Goal: Information Seeking & Learning: Learn about a topic

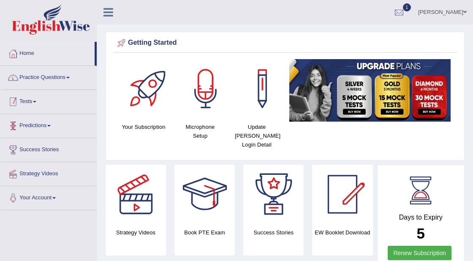
click at [36, 100] on link "Tests" at bounding box center [48, 100] width 96 height 21
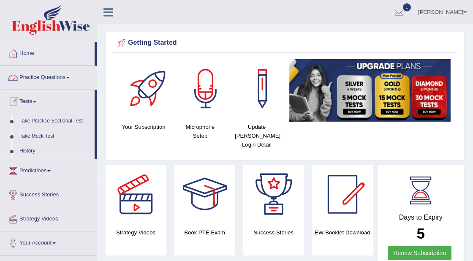
click at [48, 78] on link "Practice Questions" at bounding box center [48, 76] width 96 height 21
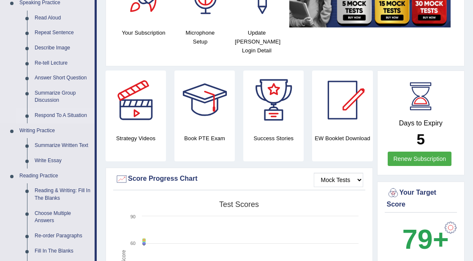
scroll to position [116, 0]
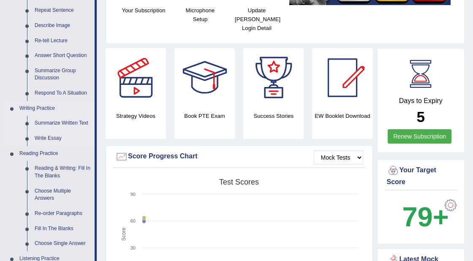
click at [54, 138] on link "Write Essay" at bounding box center [63, 138] width 64 height 15
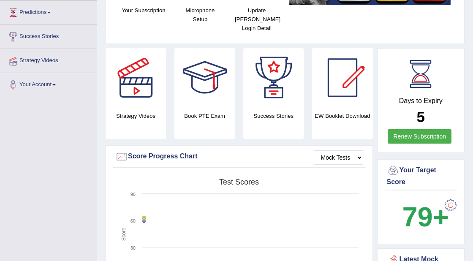
scroll to position [134, 0]
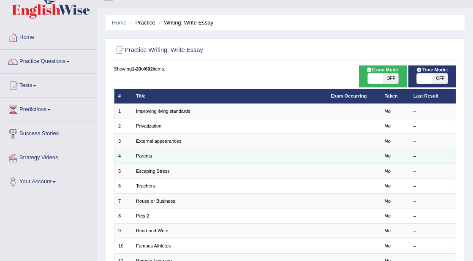
scroll to position [17, 0]
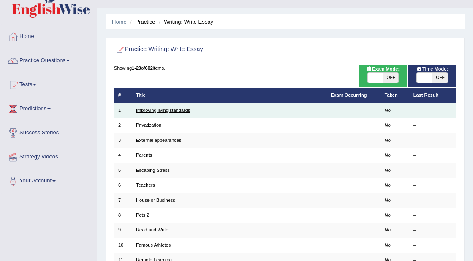
click at [176, 111] on link "Improving living standards" at bounding box center [163, 110] width 54 height 5
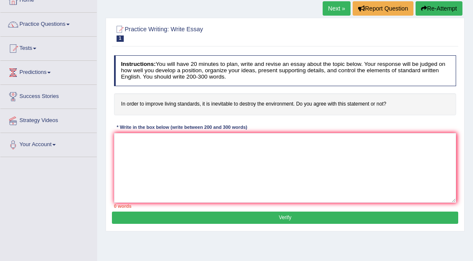
scroll to position [53, 0]
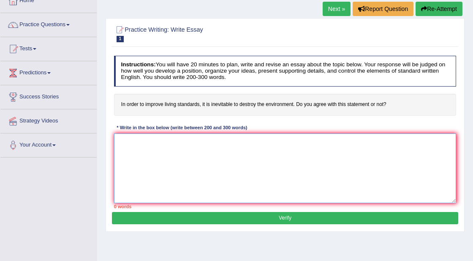
click at [158, 167] on textarea at bounding box center [285, 168] width 342 height 70
click at [147, 169] on textarea at bounding box center [285, 168] width 342 height 70
click at [255, 182] on textarea at bounding box center [285, 168] width 342 height 70
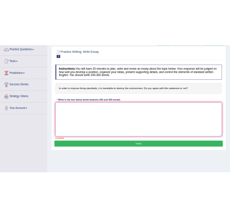
scroll to position [68, 0]
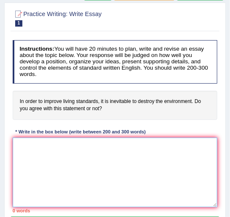
paste textarea "The increasing influence of (essay topic) on our lives has ignited numerous dis…"
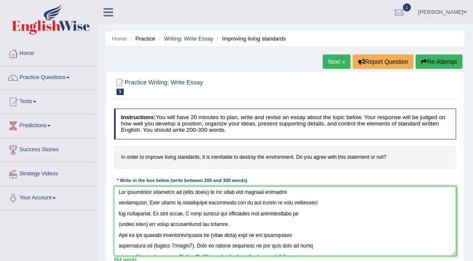
scroll to position [0, 0]
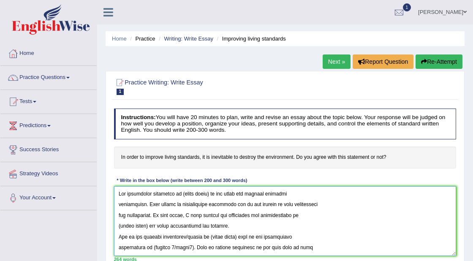
click at [208, 194] on textarea at bounding box center [285, 221] width 342 height 70
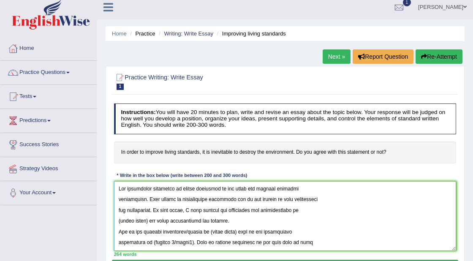
scroll to position [6, 0]
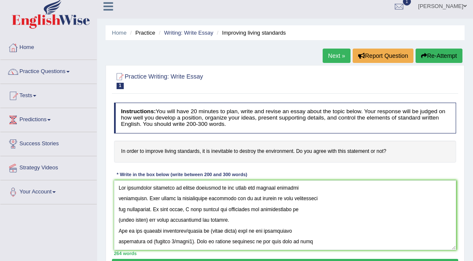
click at [108, 6] on icon at bounding box center [108, 6] width 10 height 11
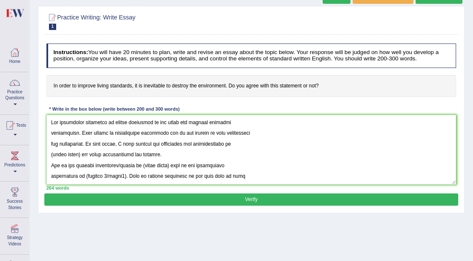
scroll to position [67, 0]
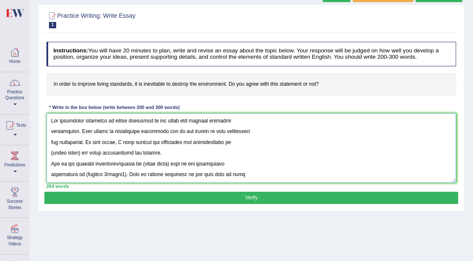
click at [51, 132] on textarea at bounding box center [251, 148] width 410 height 70
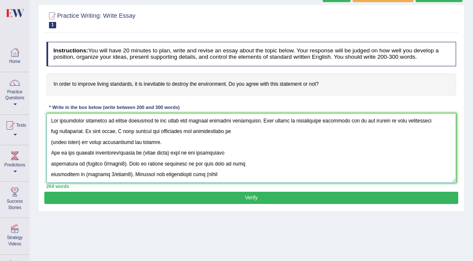
click at [51, 131] on textarea at bounding box center [251, 148] width 410 height 70
click at [333, 120] on textarea at bounding box center [251, 148] width 410 height 70
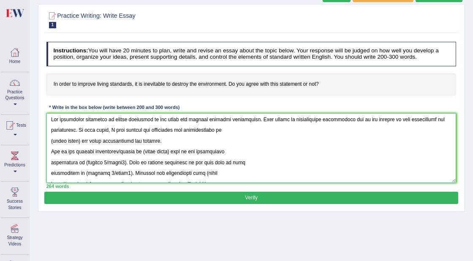
scroll to position [1, 0]
drag, startPoint x: 112, startPoint y: 119, endPoint x: 146, endPoint y: 120, distance: 34.2
click at [146, 120] on textarea at bounding box center [251, 148] width 410 height 70
drag, startPoint x: 79, startPoint y: 142, endPoint x: 50, endPoint y: 141, distance: 28.7
click at [50, 141] on textarea at bounding box center [251, 148] width 410 height 70
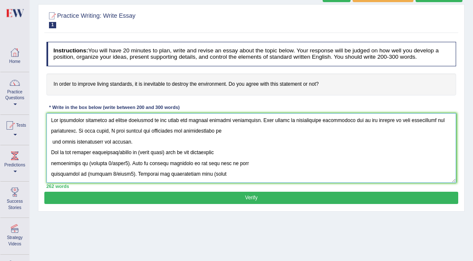
paste textarea "living standards"
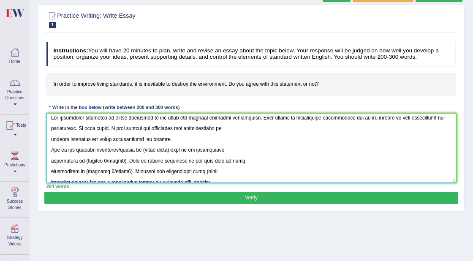
scroll to position [0, 0]
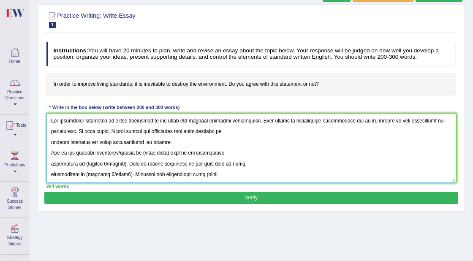
click at [51, 141] on textarea at bounding box center [251, 148] width 410 height 70
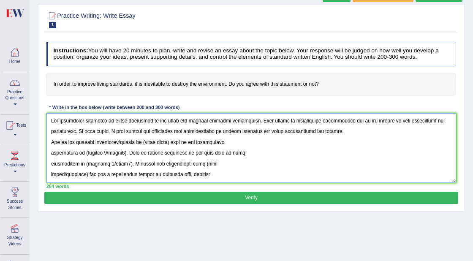
click at [338, 132] on textarea at bounding box center [251, 148] width 410 height 70
click at [324, 131] on textarea at bounding box center [251, 148] width 410 height 70
drag, startPoint x: 121, startPoint y: 142, endPoint x: 146, endPoint y: 143, distance: 25.8
click at [146, 143] on textarea at bounding box center [251, 148] width 410 height 70
drag, startPoint x: 121, startPoint y: 142, endPoint x: 146, endPoint y: 142, distance: 25.7
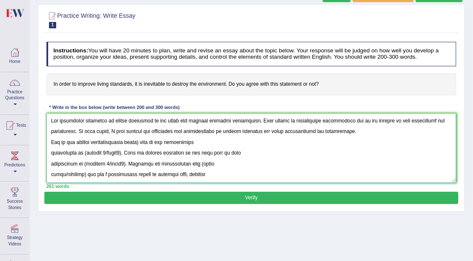
click at [146, 142] on textarea at bounding box center [251, 148] width 410 height 70
click at [147, 142] on textarea at bounding box center [251, 148] width 410 height 70
click at [123, 142] on textarea at bounding box center [251, 148] width 410 height 70
click at [120, 142] on textarea at bounding box center [251, 148] width 410 height 70
drag, startPoint x: 208, startPoint y: 142, endPoint x: 181, endPoint y: 143, distance: 26.6
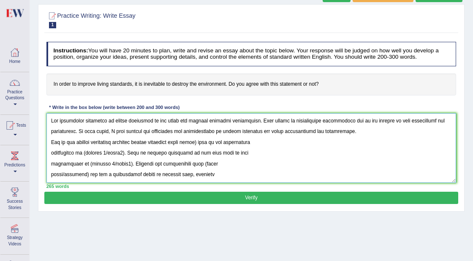
click at [181, 143] on textarea at bounding box center [251, 148] width 410 height 70
click at [129, 153] on textarea at bounding box center [251, 148] width 410 height 70
drag, startPoint x: 211, startPoint y: 176, endPoint x: 51, endPoint y: 141, distance: 163.2
click at [51, 141] on textarea at bounding box center [251, 148] width 410 height 70
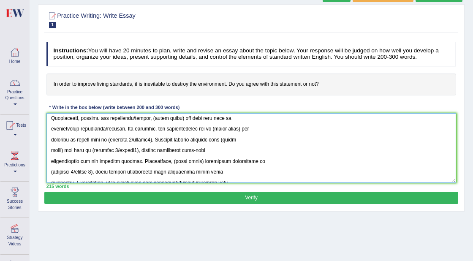
scroll to position [152, 0]
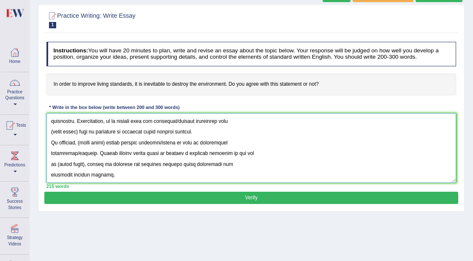
drag, startPoint x: 53, startPoint y: 149, endPoint x: 153, endPoint y: 208, distance: 116.0
click at [153, 208] on div "Practice Writing: Write Essay 1 Improving living standards Instructions: You wi…" at bounding box center [251, 107] width 426 height 207
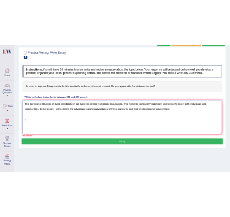
scroll to position [0, 0]
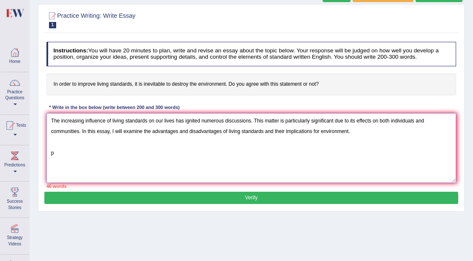
drag, startPoint x: 69, startPoint y: 152, endPoint x: 41, endPoint y: 152, distance: 27.4
click at [41, 152] on div "Practice Writing: Write Essay 1 Improving living standards Instructions: You wi…" at bounding box center [251, 107] width 426 height 207
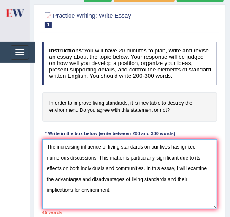
scroll to position [7, 0]
paste textarea "The increasing influence of (essay topic) on our lives has ignited numerous dis…"
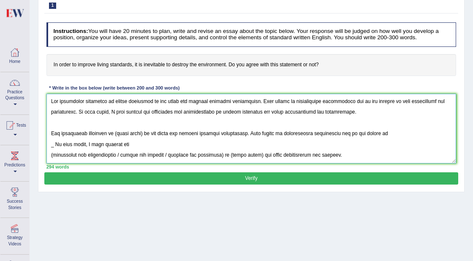
scroll to position [0, 0]
click at [79, 112] on textarea at bounding box center [251, 129] width 410 height 70
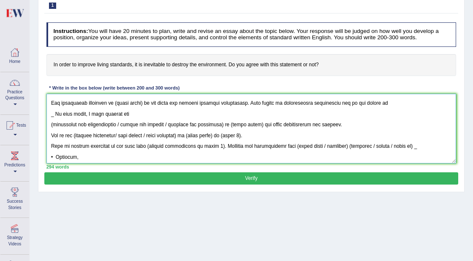
scroll to position [33, 0]
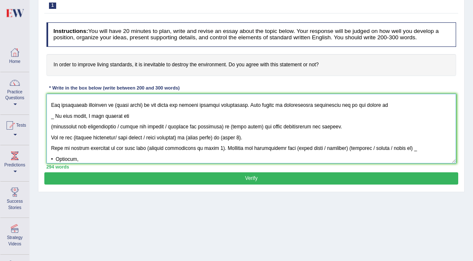
drag, startPoint x: 338, startPoint y: 127, endPoint x: 48, endPoint y: 106, distance: 291.1
click at [48, 106] on textarea at bounding box center [251, 129] width 410 height 70
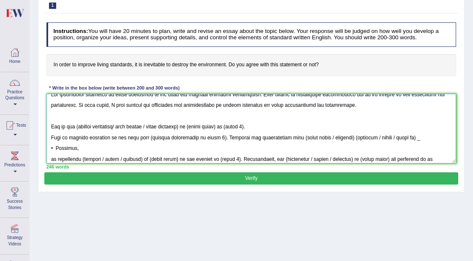
scroll to position [0, 0]
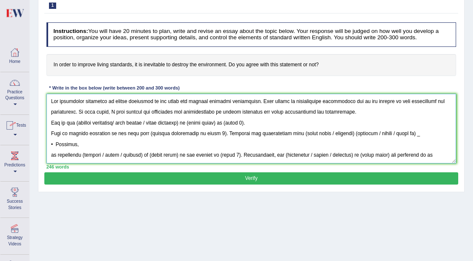
click at [78, 123] on textarea at bounding box center [251, 129] width 410 height 70
drag, startPoint x: 120, startPoint y: 122, endPoint x: 192, endPoint y: 120, distance: 71.8
click at [192, 120] on textarea at bounding box center [251, 129] width 410 height 70
drag, startPoint x: 127, startPoint y: 123, endPoint x: 155, endPoint y: 125, distance: 28.3
click at [155, 125] on textarea at bounding box center [251, 129] width 410 height 70
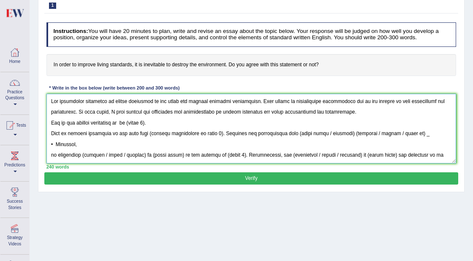
drag, startPoint x: 134, startPoint y: 123, endPoint x: 151, endPoint y: 123, distance: 17.3
click at [151, 123] on textarea at bounding box center [251, 129] width 410 height 70
click at [51, 132] on textarea at bounding box center [251, 129] width 410 height 70
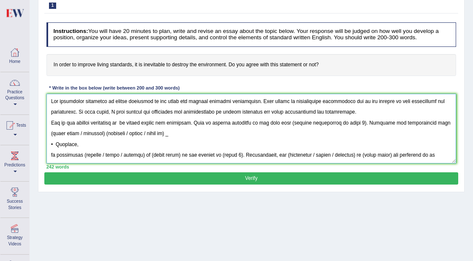
drag, startPoint x: 287, startPoint y: 123, endPoint x: 354, endPoint y: 124, distance: 66.3
click at [354, 124] on textarea at bounding box center [251, 129] width 410 height 70
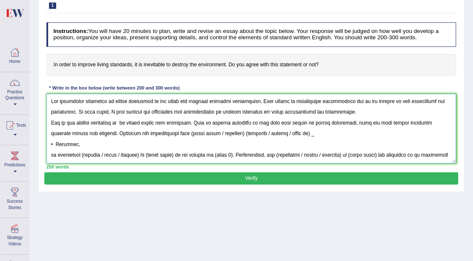
click at [84, 132] on textarea at bounding box center [251, 129] width 410 height 70
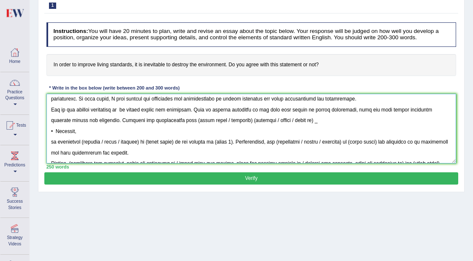
scroll to position [19, 0]
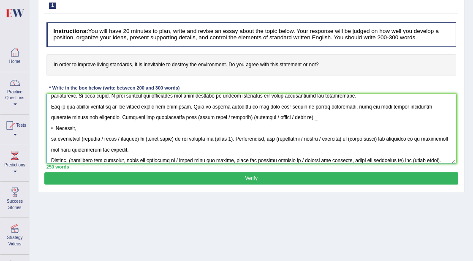
drag, startPoint x: 174, startPoint y: 117, endPoint x: 229, endPoint y: 115, distance: 54.9
click at [229, 115] on textarea at bounding box center [251, 129] width 410 height 70
drag, startPoint x: 277, startPoint y: 118, endPoint x: 231, endPoint y: 117, distance: 45.6
click at [231, 117] on textarea at bounding box center [251, 129] width 410 height 70
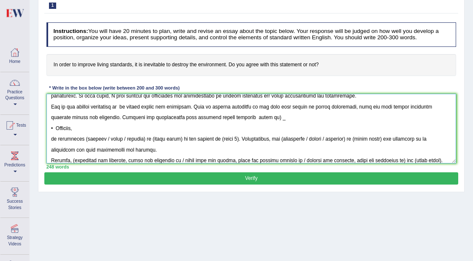
click at [257, 119] on textarea at bounding box center [251, 129] width 410 height 70
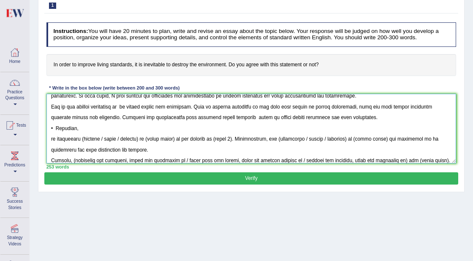
click at [56, 127] on textarea at bounding box center [251, 129] width 410 height 70
click at [51, 140] on textarea at bounding box center [251, 129] width 410 height 70
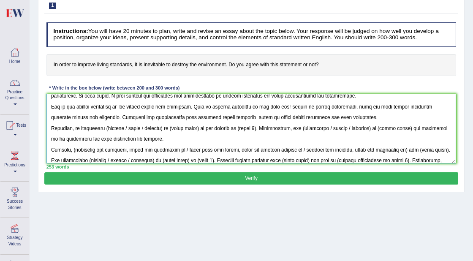
click at [106, 128] on textarea at bounding box center [251, 129] width 410 height 70
drag, startPoint x: 122, startPoint y: 128, endPoint x: 162, endPoint y: 129, distance: 40.9
click at [162, 129] on textarea at bounding box center [251, 129] width 410 height 70
drag, startPoint x: 129, startPoint y: 128, endPoint x: 157, endPoint y: 130, distance: 27.5
click at [157, 130] on textarea at bounding box center [251, 129] width 410 height 70
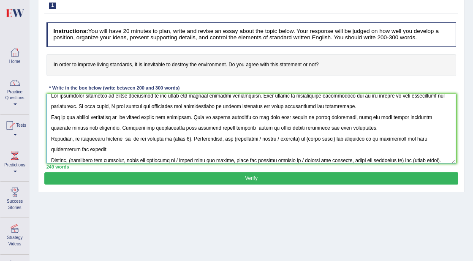
scroll to position [5, 0]
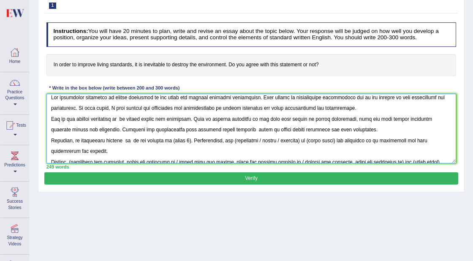
drag, startPoint x: 174, startPoint y: 129, endPoint x: 230, endPoint y: 130, distance: 55.7
click at [230, 130] on textarea at bounding box center [251, 129] width 410 height 70
click at [122, 141] on textarea at bounding box center [251, 129] width 410 height 70
click at [129, 139] on textarea at bounding box center [251, 129] width 410 height 70
paste textarea "improved living standard"
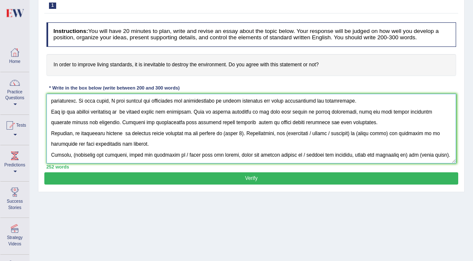
scroll to position [14, 0]
drag, startPoint x: 217, startPoint y: 132, endPoint x: 235, endPoint y: 133, distance: 17.7
click at [235, 133] on textarea at bounding box center [251, 129] width 410 height 70
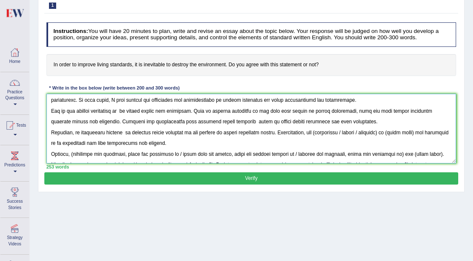
click at [315, 133] on textarea at bounding box center [251, 129] width 410 height 70
drag, startPoint x: 341, startPoint y: 132, endPoint x: 387, endPoint y: 133, distance: 46.0
click at [387, 133] on textarea at bounding box center [251, 129] width 410 height 70
drag, startPoint x: 347, startPoint y: 132, endPoint x: 375, endPoint y: 134, distance: 28.4
click at [375, 134] on textarea at bounding box center [251, 129] width 410 height 70
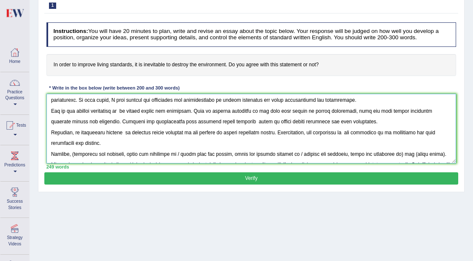
paste textarea "improved living standard"
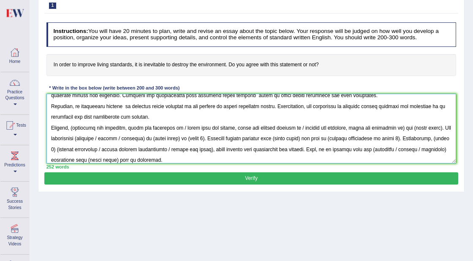
scroll to position [46, 0]
click at [74, 127] on textarea at bounding box center [251, 129] width 410 height 70
drag, startPoint x: 178, startPoint y: 127, endPoint x: 200, endPoint y: 127, distance: 21.9
click at [200, 127] on textarea at bounding box center [251, 129] width 410 height 70
drag, startPoint x: 394, startPoint y: 126, endPoint x: 179, endPoint y: 127, distance: 214.8
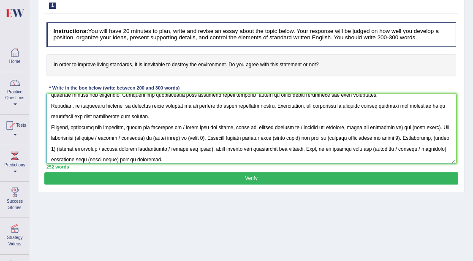
click at [179, 127] on textarea at bounding box center [251, 129] width 410 height 70
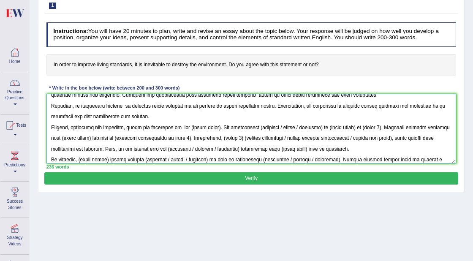
paste textarea "improved living standard"
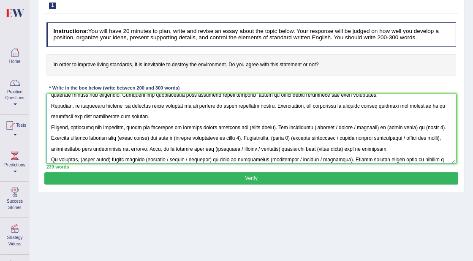
drag, startPoint x: 243, startPoint y: 127, endPoint x: 270, endPoint y: 128, distance: 27.0
click at [270, 128] on textarea at bounding box center [251, 129] width 410 height 70
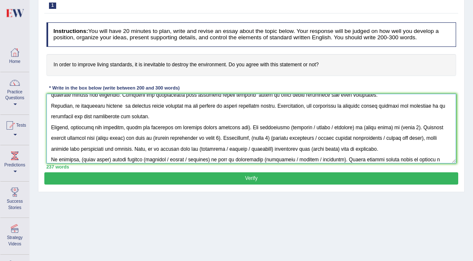
click at [244, 127] on textarea at bounding box center [251, 129] width 410 height 70
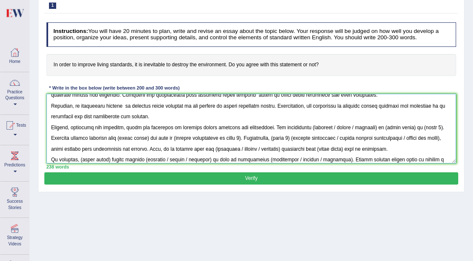
click at [311, 128] on textarea at bounding box center [251, 129] width 410 height 70
drag, startPoint x: 332, startPoint y: 126, endPoint x: 371, endPoint y: 126, distance: 39.7
click at [371, 126] on textarea at bounding box center [251, 129] width 410 height 70
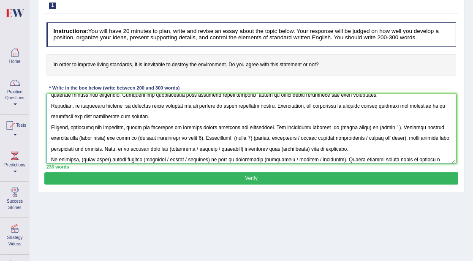
drag, startPoint x: 339, startPoint y: 127, endPoint x: 368, endPoint y: 128, distance: 28.7
click at [368, 128] on textarea at bounding box center [251, 129] width 410 height 70
paste textarea "improved living standard"
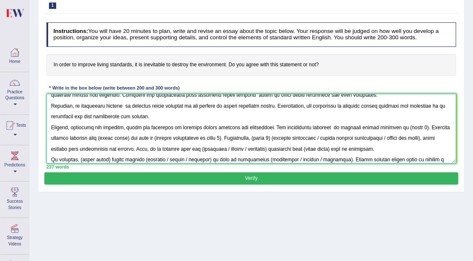
scroll to position [54, 0]
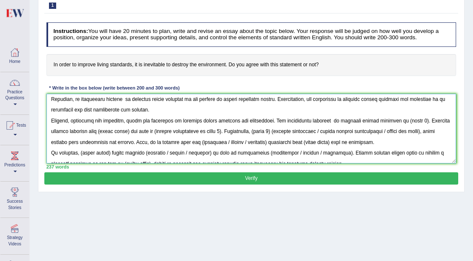
click at [419, 121] on textarea at bounding box center [251, 129] width 410 height 70
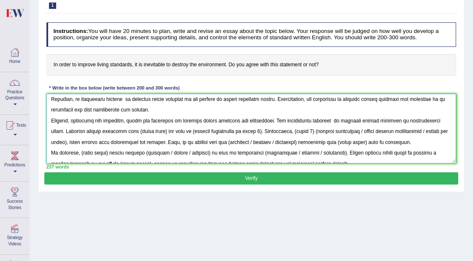
drag, startPoint x: 122, startPoint y: 131, endPoint x: 149, endPoint y: 131, distance: 27.9
click at [149, 131] on textarea at bounding box center [251, 129] width 410 height 70
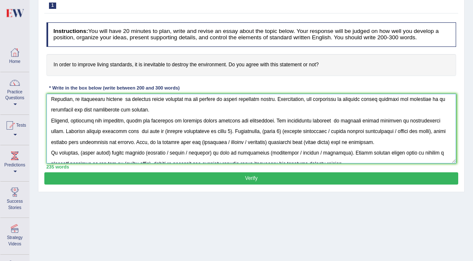
paste textarea "improved living standard"
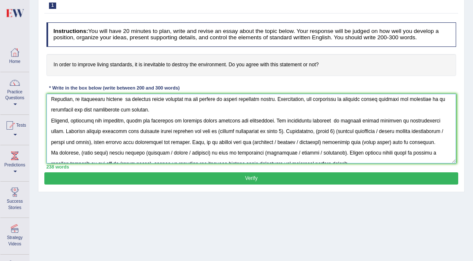
drag, startPoint x: 206, startPoint y: 131, endPoint x: 274, endPoint y: 131, distance: 68.4
click at [274, 131] on textarea at bounding box center [251, 129] width 410 height 70
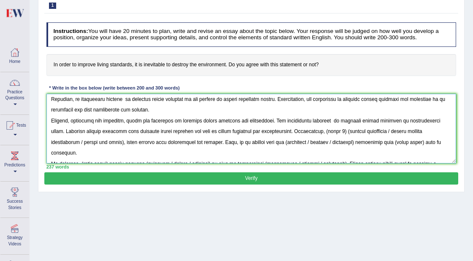
drag, startPoint x: 314, startPoint y: 132, endPoint x: 332, endPoint y: 132, distance: 18.6
click at [332, 132] on textarea at bounding box center [251, 129] width 410 height 70
drag, startPoint x: 334, startPoint y: 132, endPoint x: 314, endPoint y: 130, distance: 19.9
click at [314, 130] on textarea at bounding box center [251, 129] width 410 height 70
click at [357, 132] on textarea at bounding box center [251, 129] width 410 height 70
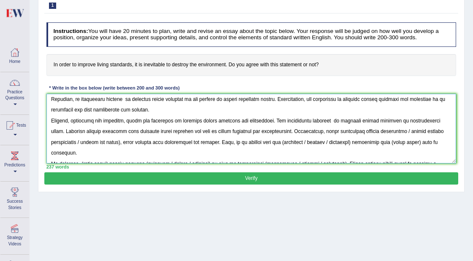
drag, startPoint x: 398, startPoint y: 130, endPoint x: 125, endPoint y: 142, distance: 273.3
click at [125, 142] on textarea at bounding box center [251, 129] width 410 height 70
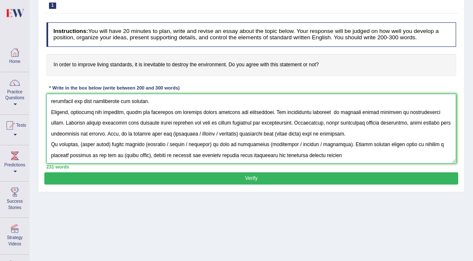
scroll to position [63, 0]
click at [165, 133] on textarea at bounding box center [251, 129] width 410 height 70
drag, startPoint x: 191, startPoint y: 133, endPoint x: 233, endPoint y: 135, distance: 42.2
click at [233, 135] on textarea at bounding box center [251, 129] width 410 height 70
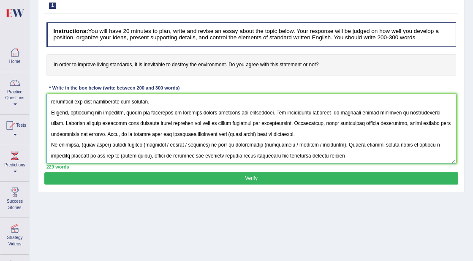
click at [227, 134] on textarea at bounding box center [251, 129] width 410 height 70
drag, startPoint x: 254, startPoint y: 134, endPoint x: 226, endPoint y: 134, distance: 28.7
click at [226, 134] on textarea at bounding box center [251, 129] width 410 height 70
paste textarea "improved living standard"
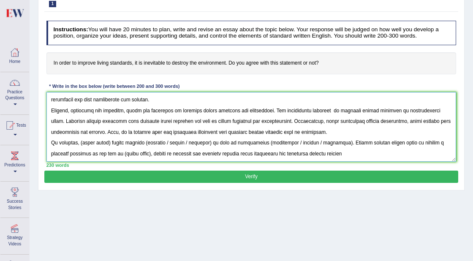
drag, startPoint x: 80, startPoint y: 142, endPoint x: 109, endPoint y: 143, distance: 29.1
click at [109, 143] on textarea at bounding box center [251, 127] width 410 height 70
paste textarea "improved living standard"
click at [171, 142] on textarea at bounding box center [251, 127] width 410 height 70
drag, startPoint x: 188, startPoint y: 142, endPoint x: 235, endPoint y: 142, distance: 46.8
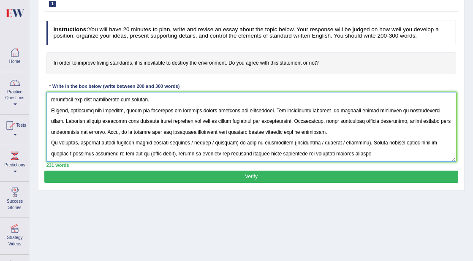
click at [235, 142] on textarea at bounding box center [251, 127] width 410 height 70
click at [238, 143] on textarea at bounding box center [251, 127] width 410 height 70
drag, startPoint x: 261, startPoint y: 143, endPoint x: 306, endPoint y: 140, distance: 44.4
click at [306, 140] on textarea at bounding box center [251, 127] width 410 height 70
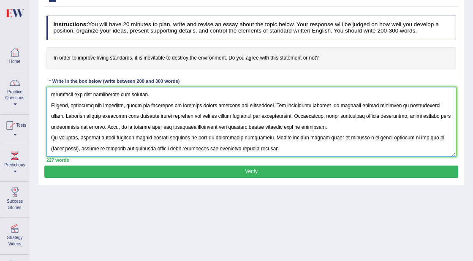
scroll to position [95, 0]
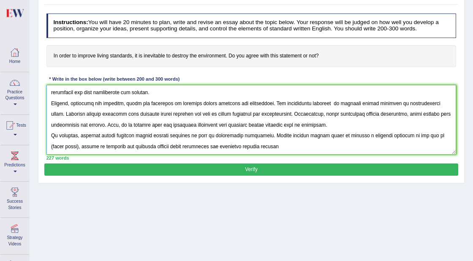
drag, startPoint x: 427, startPoint y: 135, endPoint x: 62, endPoint y: 145, distance: 364.4
click at [62, 145] on textarea at bounding box center [251, 120] width 410 height 70
paste textarea "improved living standard"
click at [283, 146] on textarea at bounding box center [251, 120] width 410 height 70
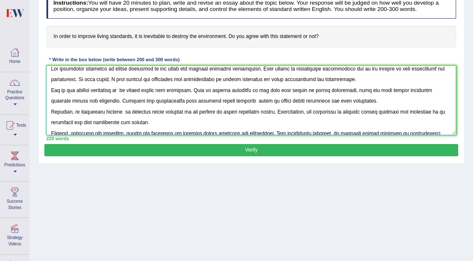
scroll to position [4, 0]
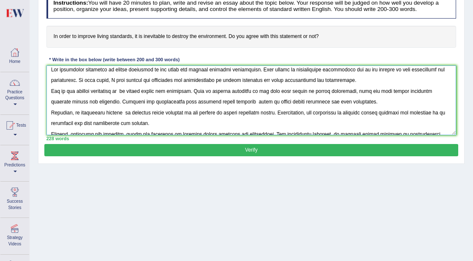
click at [51, 111] on textarea at bounding box center [251, 100] width 410 height 70
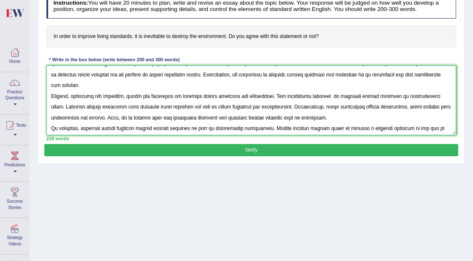
scroll to position [50, 0]
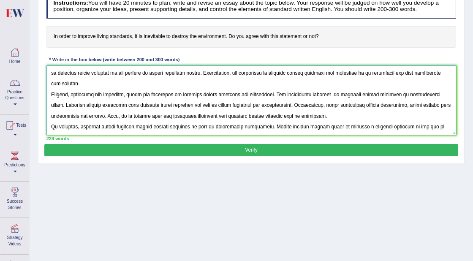
type textarea "The increasing influence of living standards on our lives has ignited numerous …"
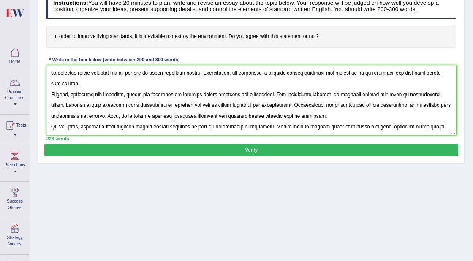
click at [108, 149] on button "Verify" at bounding box center [250, 150] width 413 height 12
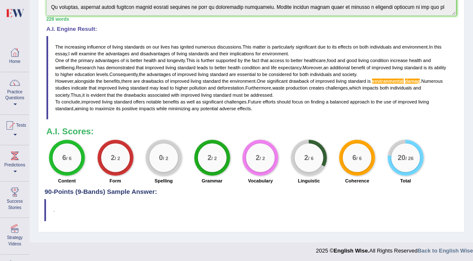
scroll to position [224, 0]
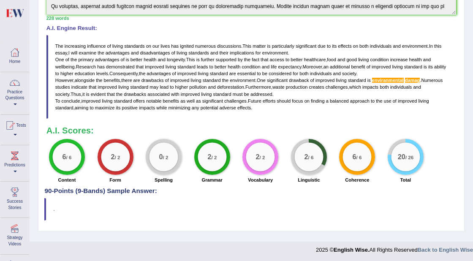
click at [163, 160] on small "/ 2" at bounding box center [165, 157] width 5 height 5
click at [265, 157] on small "/ 2" at bounding box center [262, 157] width 5 height 5
click at [308, 159] on small "/ 6" at bounding box center [310, 157] width 5 height 5
click at [360, 158] on small "/ 6" at bounding box center [358, 157] width 5 height 5
click at [405, 157] on small "/ 26" at bounding box center [409, 157] width 8 height 5
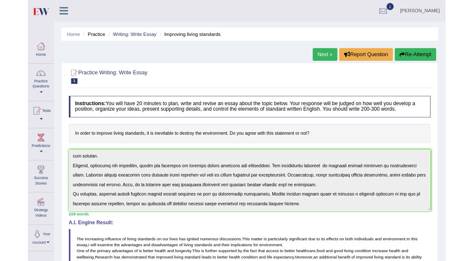
scroll to position [50, 0]
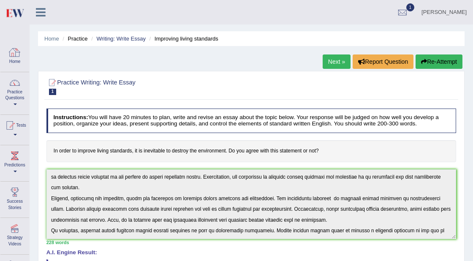
click at [18, 53] on div at bounding box center [14, 52] width 13 height 13
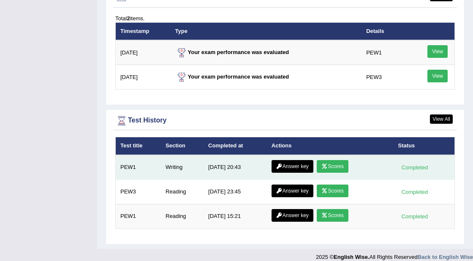
click at [208, 159] on td "9/25/25 20:43" at bounding box center [234, 167] width 63 height 25
click at [303, 160] on link "Answer key" at bounding box center [292, 166] width 42 height 13
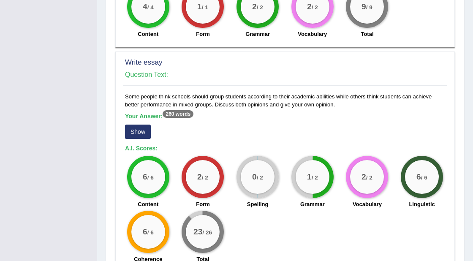
scroll to position [572, 0]
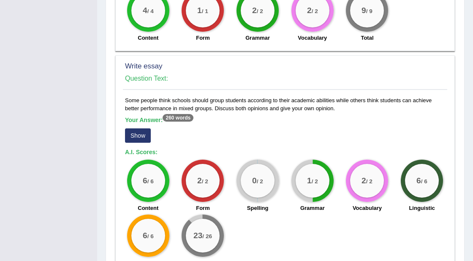
click at [172, 120] on sup "260 words" at bounding box center [177, 118] width 31 height 8
click at [139, 136] on button "Show" at bounding box center [138, 135] width 26 height 14
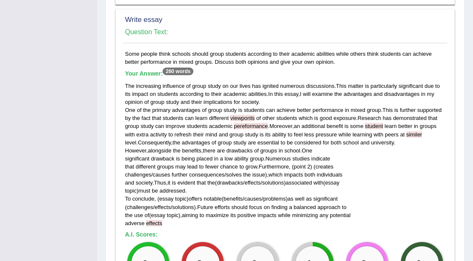
scroll to position [619, 0]
click at [254, 117] on span "viewponts" at bounding box center [242, 117] width 24 height 6
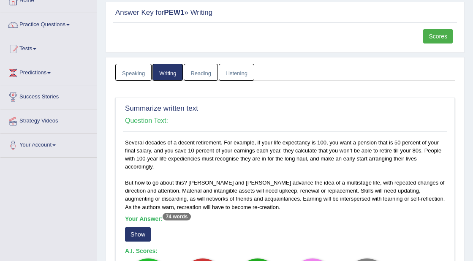
scroll to position [0, 0]
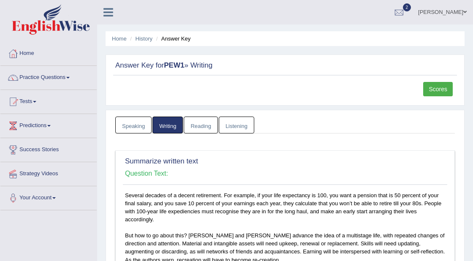
click at [432, 91] on link "Scores" at bounding box center [438, 89] width 30 height 14
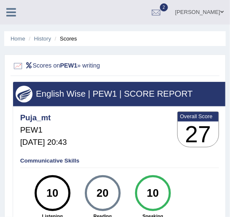
click at [17, 43] on ul "Home History Scores" at bounding box center [115, 38] width 222 height 15
click at [18, 39] on link "Home" at bounding box center [18, 38] width 15 height 6
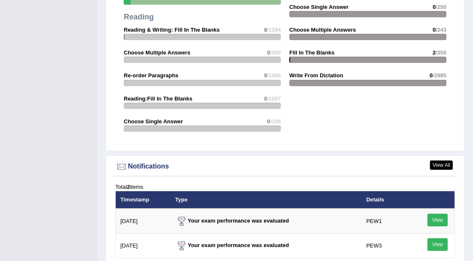
scroll to position [1070, 0]
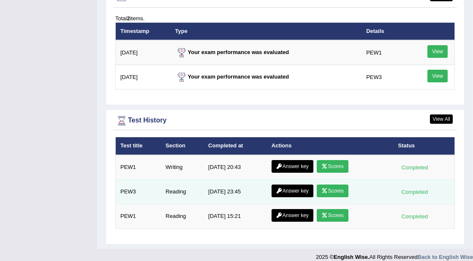
drag, startPoint x: 337, startPoint y: 157, endPoint x: 334, endPoint y: 173, distance: 16.0
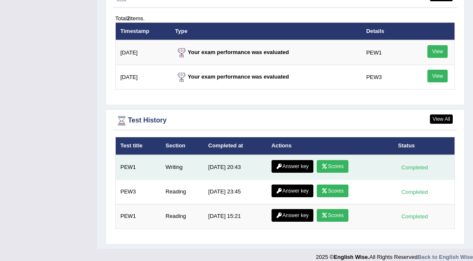
click at [230, 160] on link "Answer key" at bounding box center [292, 166] width 42 height 13
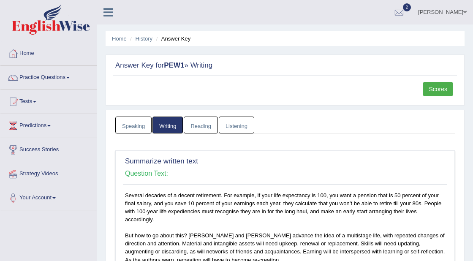
click at [434, 92] on link "Scores" at bounding box center [438, 89] width 30 height 14
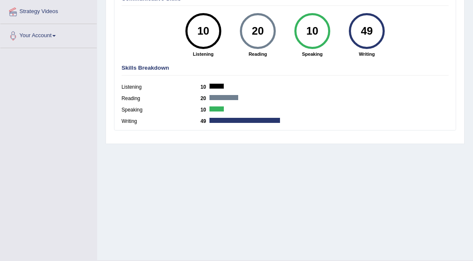
scroll to position [182, 0]
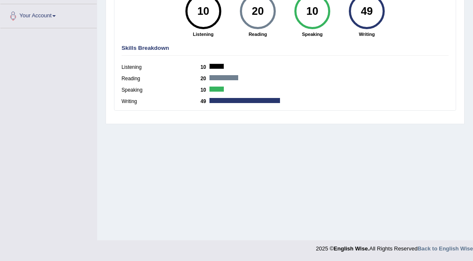
drag, startPoint x: 326, startPoint y: 123, endPoint x: 139, endPoint y: 132, distance: 186.8
click at [145, 133] on div "Home History Scores Scores on PEW1 » writing English Wise | PEW1 | SCORE REPORT…" at bounding box center [285, 29] width 376 height 422
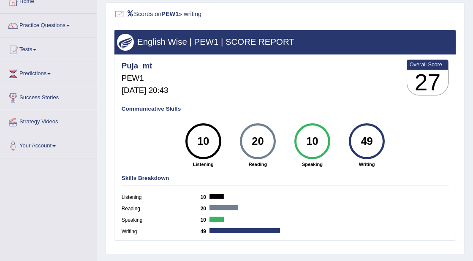
scroll to position [24, 0]
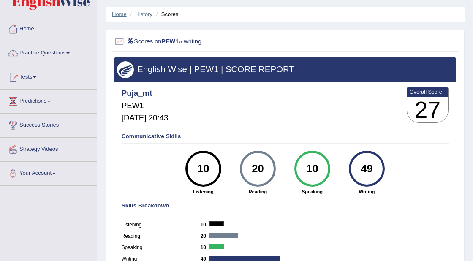
click at [119, 15] on link "Home" at bounding box center [119, 14] width 15 height 6
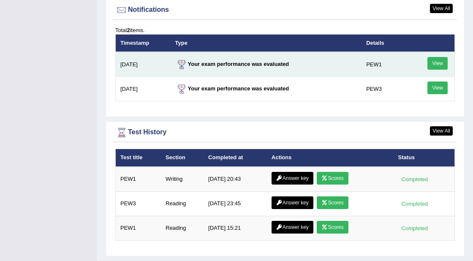
scroll to position [1070, 0]
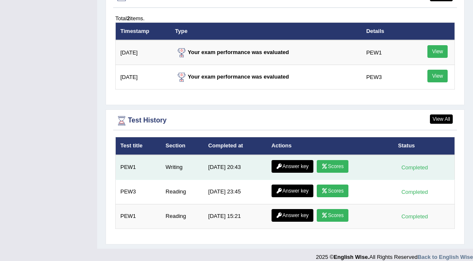
click at [284, 160] on link "Answer key" at bounding box center [292, 166] width 42 height 13
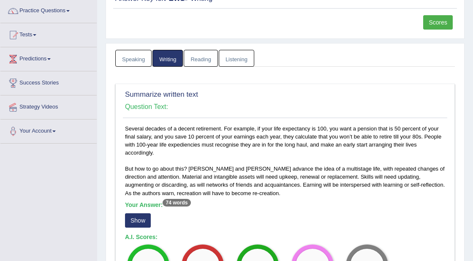
scroll to position [68, 0]
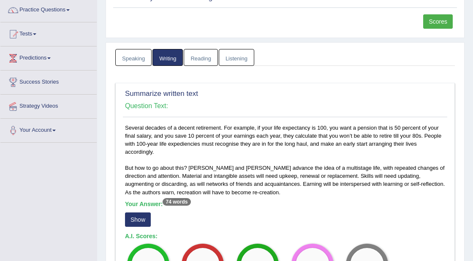
click at [133, 213] on button "Show" at bounding box center [138, 219] width 26 height 14
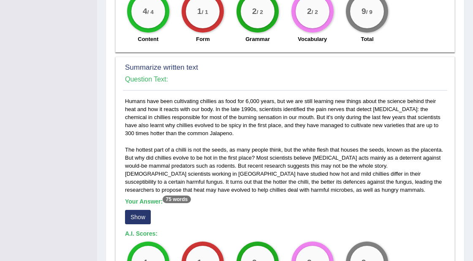
scroll to position [336, 0]
click at [133, 214] on button "Show" at bounding box center [138, 217] width 26 height 14
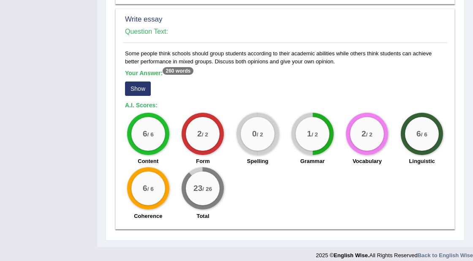
scroll to position [657, 0]
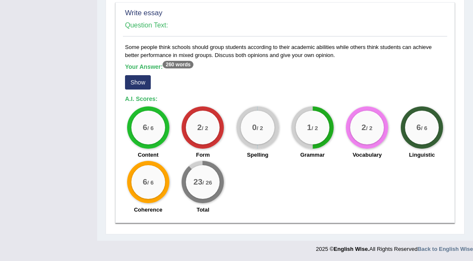
click at [136, 83] on button "Show" at bounding box center [138, 82] width 26 height 14
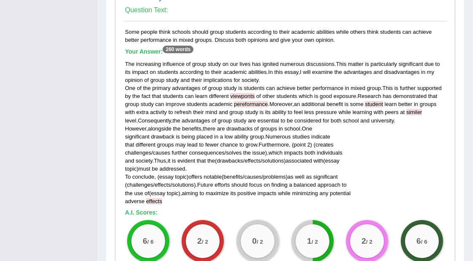
scroll to position [674, 0]
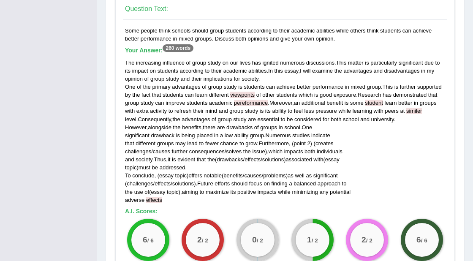
click at [263, 77] on div "The increasing influence of group study on our lives has ignited numerous discu…" at bounding box center [285, 131] width 320 height 145
drag, startPoint x: 332, startPoint y: 116, endPoint x: 274, endPoint y: 137, distance: 61.8
click at [263, 81] on div "The increasing influence of group study on our lives has ignited numerous discu…" at bounding box center [285, 131] width 320 height 145
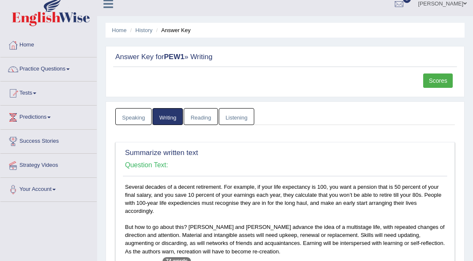
scroll to position [0, 0]
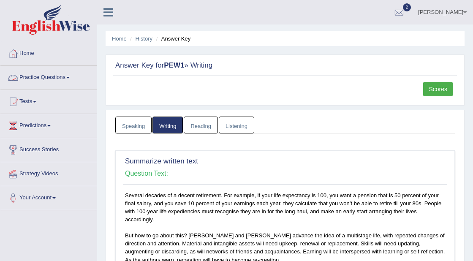
click at [53, 76] on link "Practice Questions" at bounding box center [48, 76] width 96 height 21
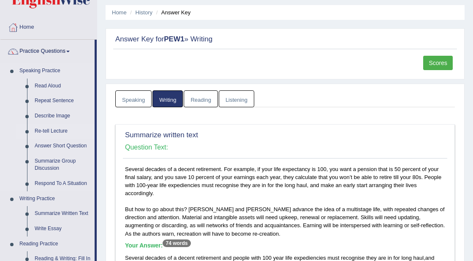
scroll to position [29, 0]
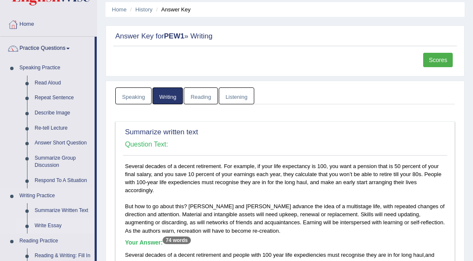
click at [43, 224] on link "Write Essay" at bounding box center [63, 225] width 64 height 15
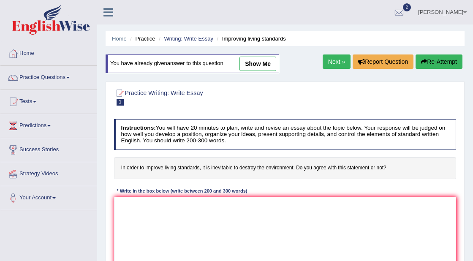
click at [257, 65] on link "show me" at bounding box center [257, 64] width 37 height 14
type textarea "The increasing influence of living standards on our lives has ignited numerous …"
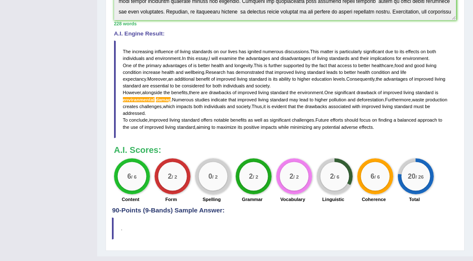
scroll to position [254, 0]
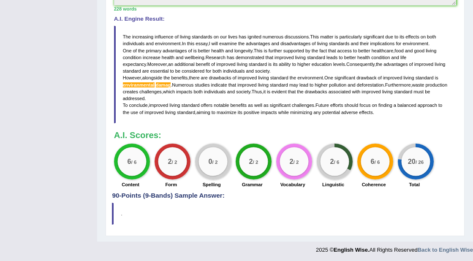
click at [46, 128] on div "Toggle navigation Home Practice Questions Speaking Practice Read Aloud Repeat S…" at bounding box center [236, 2] width 473 height 513
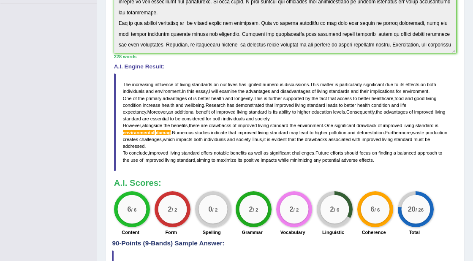
scroll to position [210, 0]
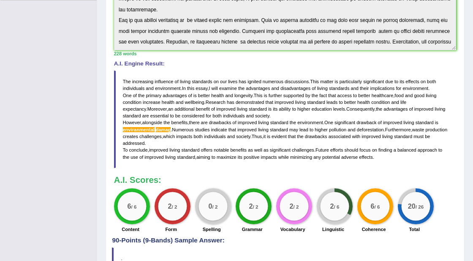
drag, startPoint x: 38, startPoint y: 143, endPoint x: 204, endPoint y: 171, distance: 168.7
click at [201, 171] on div "Instructions: You will have 20 minutes to plan, write and revise an essay about…" at bounding box center [285, 68] width 346 height 337
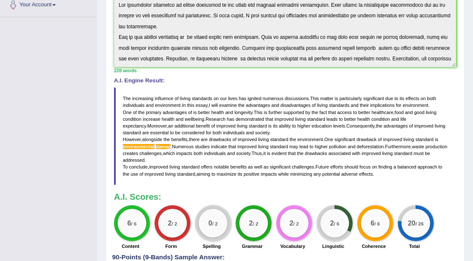
scroll to position [194, 0]
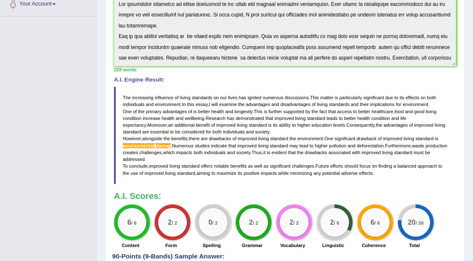
drag, startPoint x: 345, startPoint y: 180, endPoint x: 304, endPoint y: 174, distance: 41.4
click at [379, 174] on blockquote "The increasing influence of living standards on our lives has ignited numerous …" at bounding box center [285, 135] width 342 height 97
drag, startPoint x: 123, startPoint y: 94, endPoint x: 141, endPoint y: 124, distance: 34.5
click at [141, 124] on blockquote "The increasing influence of living standards on our lives has ignited numerous …" at bounding box center [285, 135] width 342 height 97
drag, startPoint x: 121, startPoint y: 94, endPoint x: 388, endPoint y: 171, distance: 277.5
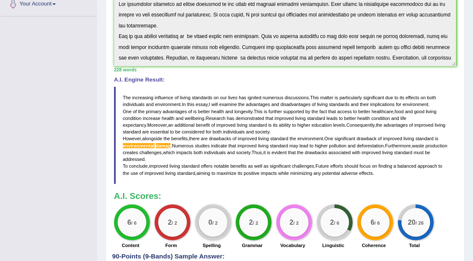
click at [388, 171] on blockquote "The increasing influence of living standards on our lives has ignited numerous …" at bounding box center [285, 135] width 342 height 97
drag, startPoint x: 326, startPoint y: 119, endPoint x: 319, endPoint y: 151, distance: 32.0
click at [380, 171] on blockquote "The increasing influence of living standards on our lives has ignited numerous …" at bounding box center [285, 135] width 342 height 97
drag, startPoint x: 121, startPoint y: 94, endPoint x: 352, endPoint y: 167, distance: 241.6
click at [352, 167] on blockquote "The increasing influence of living standards on our lives has ignited numerous …" at bounding box center [285, 135] width 342 height 97
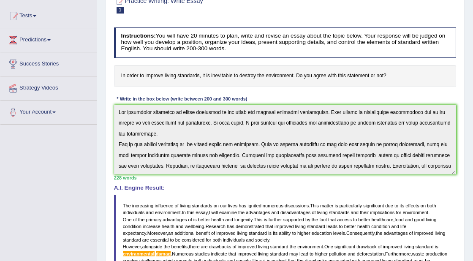
scroll to position [0, 0]
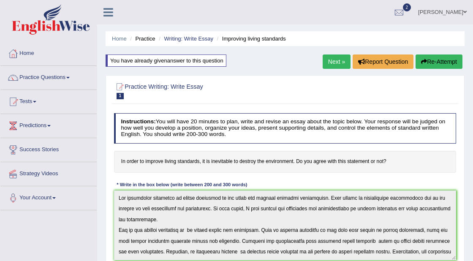
click at [444, 59] on button "Re-Attempt" at bounding box center [438, 61] width 47 height 14
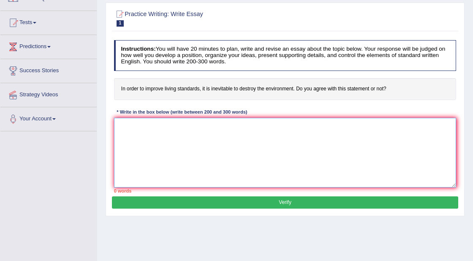
click at [133, 122] on textarea at bounding box center [285, 153] width 342 height 70
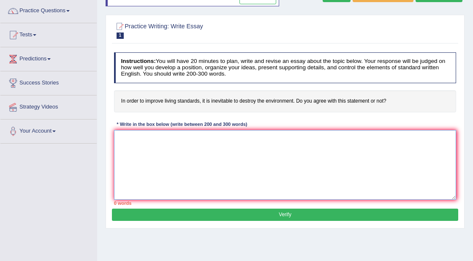
paste textarea "The increasing influence of living standards on our lives has ignited numerous …"
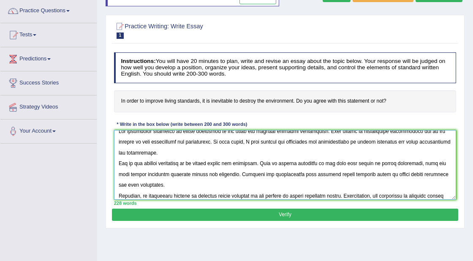
scroll to position [0, 0]
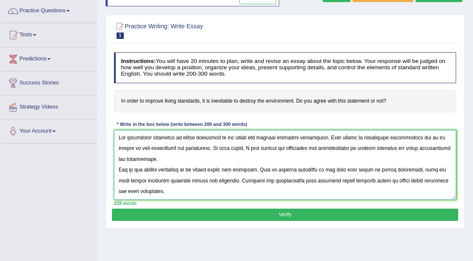
drag, startPoint x: 225, startPoint y: 165, endPoint x: 216, endPoint y: 136, distance: 30.0
click at [215, 136] on textarea at bounding box center [285, 165] width 342 height 70
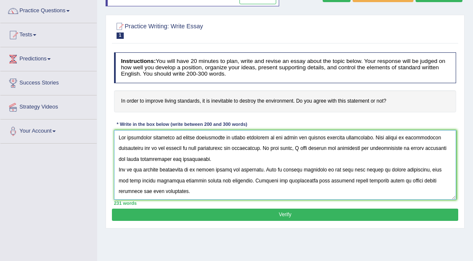
drag, startPoint x: 279, startPoint y: 133, endPoint x: 303, endPoint y: 136, distance: 24.3
click at [308, 133] on textarea at bounding box center [285, 165] width 342 height 70
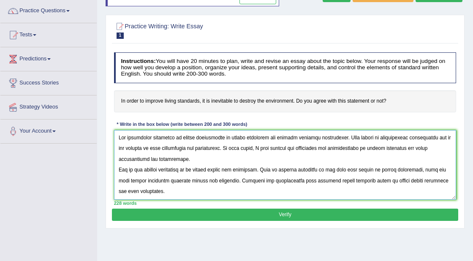
click at [198, 157] on textarea at bounding box center [285, 165] width 342 height 70
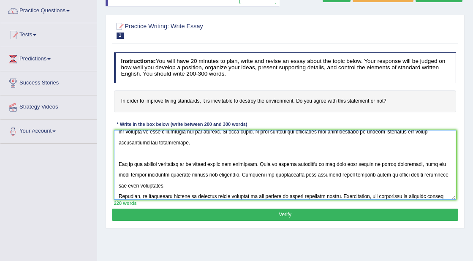
scroll to position [22, 0]
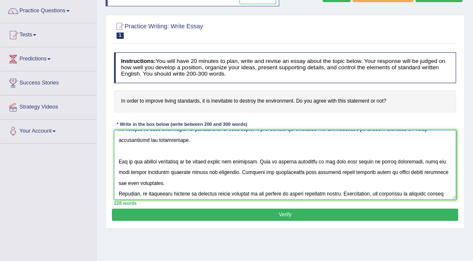
click at [192, 158] on textarea at bounding box center [285, 165] width 342 height 70
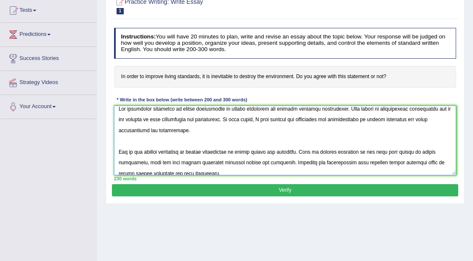
scroll to position [9, 0]
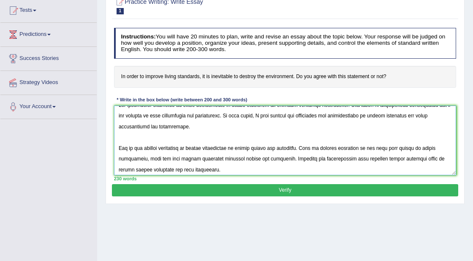
drag, startPoint x: 250, startPoint y: 146, endPoint x: 314, endPoint y: 146, distance: 64.6
click at [311, 146] on textarea at bounding box center [285, 141] width 342 height 70
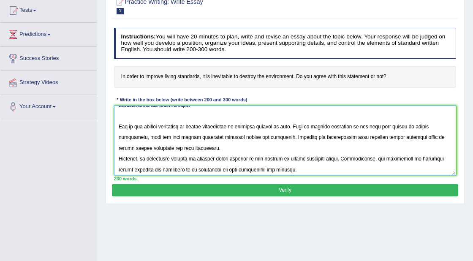
scroll to position [35, 0]
drag, startPoint x: 392, startPoint y: 124, endPoint x: 282, endPoint y: 138, distance: 111.1
click at [281, 138] on textarea at bounding box center [285, 141] width 342 height 70
drag, startPoint x: 118, startPoint y: 143, endPoint x: 214, endPoint y: 145, distance: 95.4
click at [214, 145] on textarea at bounding box center [285, 141] width 342 height 70
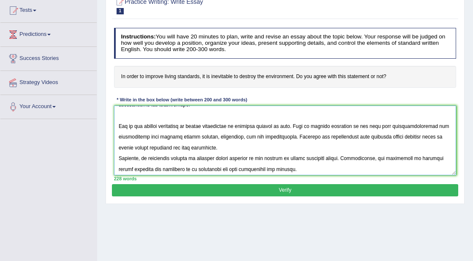
click at [379, 139] on textarea at bounding box center [285, 141] width 342 height 70
drag, startPoint x: 177, startPoint y: 144, endPoint x: 259, endPoint y: 163, distance: 83.5
click at [217, 145] on textarea at bounding box center [285, 141] width 342 height 70
click at [290, 148] on textarea at bounding box center [285, 141] width 342 height 70
drag, startPoint x: 364, startPoint y: 135, endPoint x: 178, endPoint y: 146, distance: 186.9
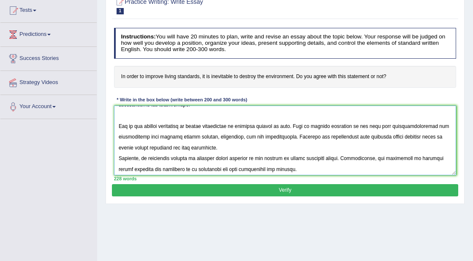
click at [178, 146] on textarea at bounding box center [285, 141] width 342 height 70
drag, startPoint x: 118, startPoint y: 154, endPoint x: 238, endPoint y: 189, distance: 125.0
click at [119, 154] on textarea at bounding box center [285, 141] width 342 height 70
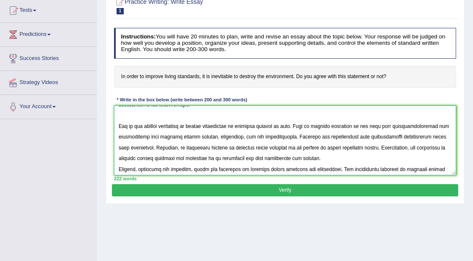
drag, startPoint x: 216, startPoint y: 144, endPoint x: 306, endPoint y: 160, distance: 91.6
click at [278, 143] on textarea at bounding box center [285, 141] width 342 height 70
click at [300, 144] on textarea at bounding box center [285, 141] width 342 height 70
drag, startPoint x: 321, startPoint y: 156, endPoint x: 332, endPoint y: 152, distance: 11.8
click at [321, 156] on textarea at bounding box center [285, 141] width 342 height 70
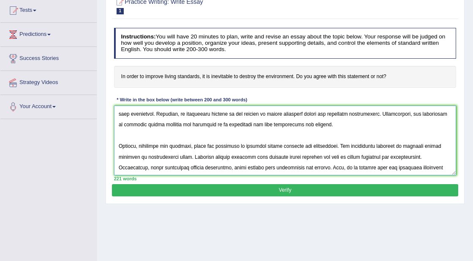
scroll to position [88, 0]
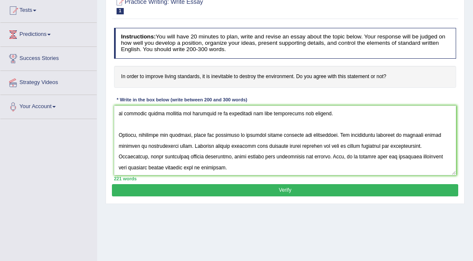
drag, startPoint x: 242, startPoint y: 75, endPoint x: 294, endPoint y: 81, distance: 52.3
click at [296, 74] on h4 "In order to improve living standards, it is inevitable to destroy the environme…" at bounding box center [285, 77] width 342 height 22
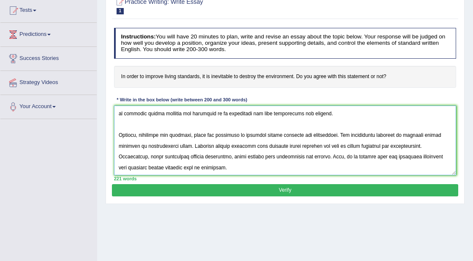
drag, startPoint x: 244, startPoint y: 130, endPoint x: 300, endPoint y: 133, distance: 56.6
click at [300, 133] on textarea at bounding box center [285, 141] width 342 height 70
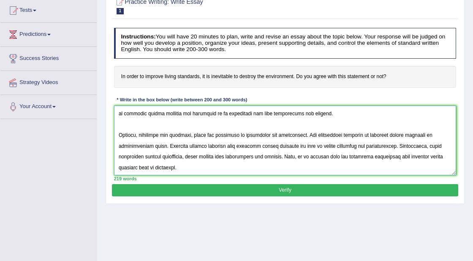
drag, startPoint x: 367, startPoint y: 132, endPoint x: 166, endPoint y: 145, distance: 201.3
click at [166, 143] on textarea at bounding box center [285, 141] width 342 height 70
drag, startPoint x: 231, startPoint y: 141, endPoint x: 342, endPoint y: 188, distance: 120.5
click at [285, 142] on textarea at bounding box center [285, 141] width 342 height 70
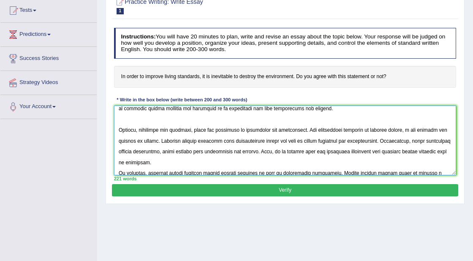
scroll to position [97, 0]
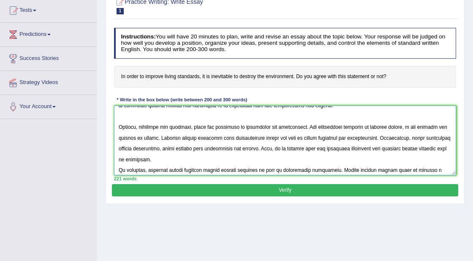
click at [185, 145] on textarea at bounding box center [285, 141] width 342 height 70
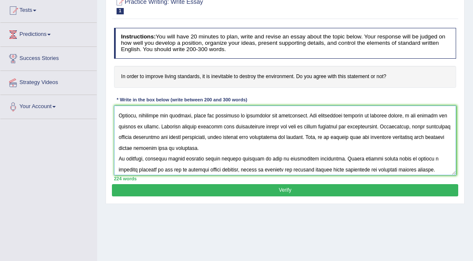
scroll to position [114, 0]
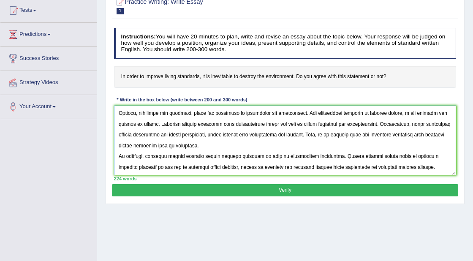
click at [238, 144] on textarea at bounding box center [285, 141] width 342 height 70
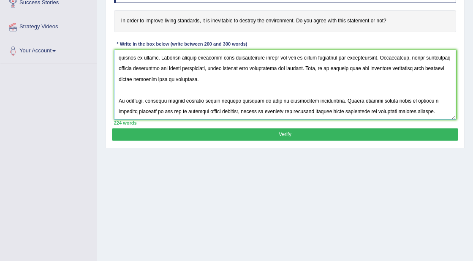
scroll to position [148, 0]
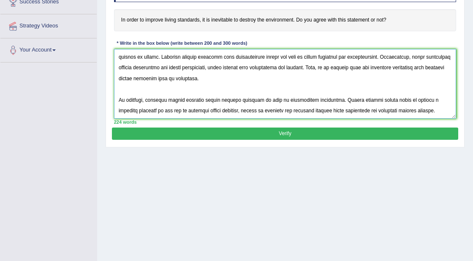
type textarea "The increasing influence of modern development on living standards has ignited …"
click at [290, 132] on button "Verify" at bounding box center [285, 133] width 346 height 12
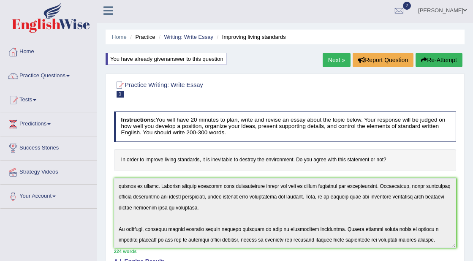
scroll to position [0, 0]
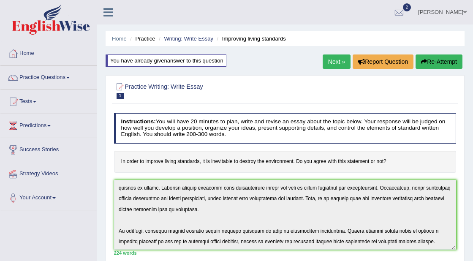
click at [117, 37] on link "Home" at bounding box center [119, 38] width 15 height 6
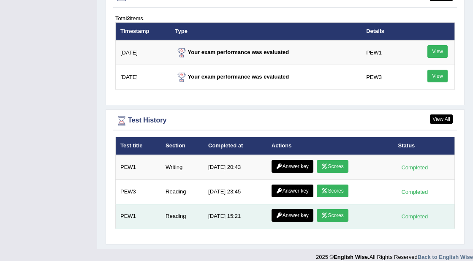
scroll to position [1070, 0]
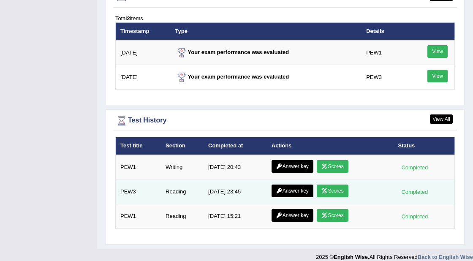
click at [302, 184] on link "Answer key" at bounding box center [292, 190] width 42 height 13
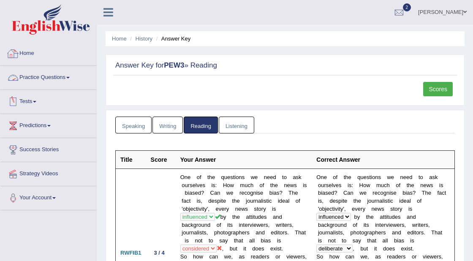
click at [29, 57] on link "Home" at bounding box center [48, 52] width 96 height 21
